Goal: Browse casually

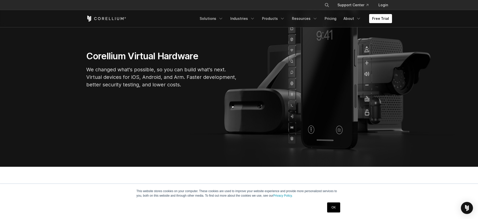
click at [335, 210] on link "OK" at bounding box center [333, 208] width 13 height 10
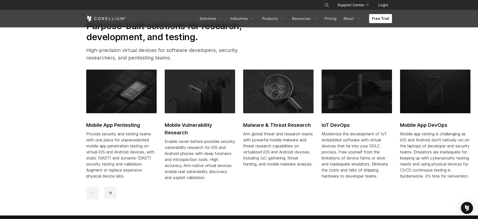
scroll to position [234, 0]
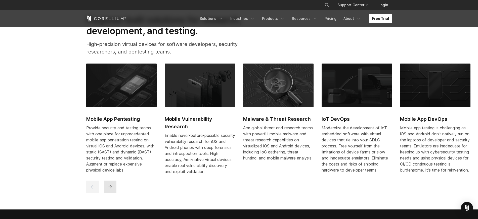
click at [108, 189] on icon "next" at bounding box center [110, 186] width 5 height 5
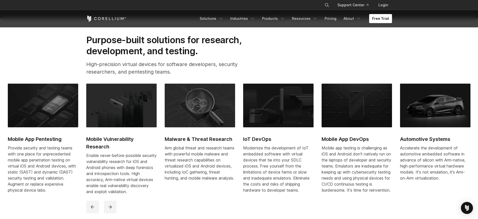
scroll to position [0, 0]
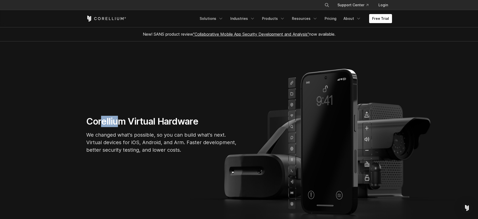
drag, startPoint x: 103, startPoint y: 122, endPoint x: 125, endPoint y: 123, distance: 21.6
click at [125, 123] on h1 "Corellium Virtual Hardware" at bounding box center [161, 121] width 151 height 11
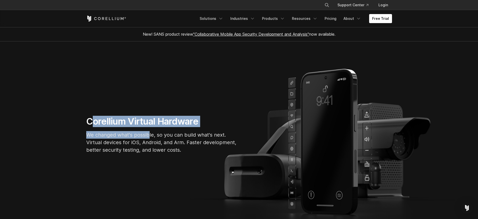
drag, startPoint x: 91, startPoint y: 119, endPoint x: 157, endPoint y: 134, distance: 66.8
click at [157, 134] on div "Corellium Virtual Hardware We changed what's possible, so you can build what's …" at bounding box center [161, 137] width 161 height 42
click at [157, 134] on p "We changed what's possible, so you can build what's next. Virtual devices for i…" at bounding box center [161, 142] width 151 height 23
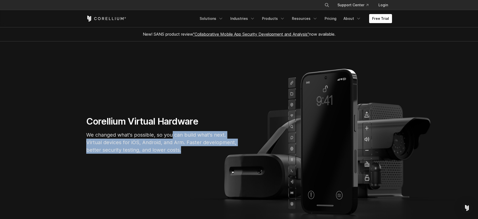
drag, startPoint x: 172, startPoint y: 131, endPoint x: 195, endPoint y: 162, distance: 37.7
click at [195, 162] on section "Corellium Virtual Hardware We changed what's possible, so you can build what's …" at bounding box center [239, 136] width 478 height 191
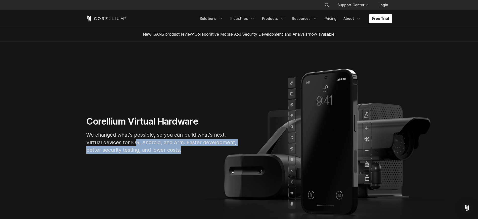
drag, startPoint x: 186, startPoint y: 151, endPoint x: 130, endPoint y: 139, distance: 57.3
click at [130, 139] on p "We changed what's possible, so you can build what's next. Virtual devices for i…" at bounding box center [161, 142] width 151 height 23
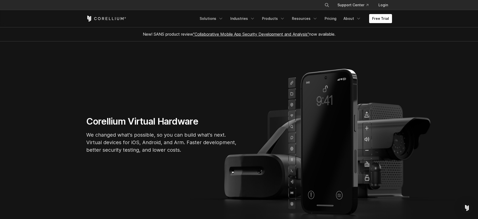
click at [108, 120] on h1 "Corellium Virtual Hardware" at bounding box center [161, 121] width 151 height 11
copy h1 "Corellium"
